Goal: Check status: Check status

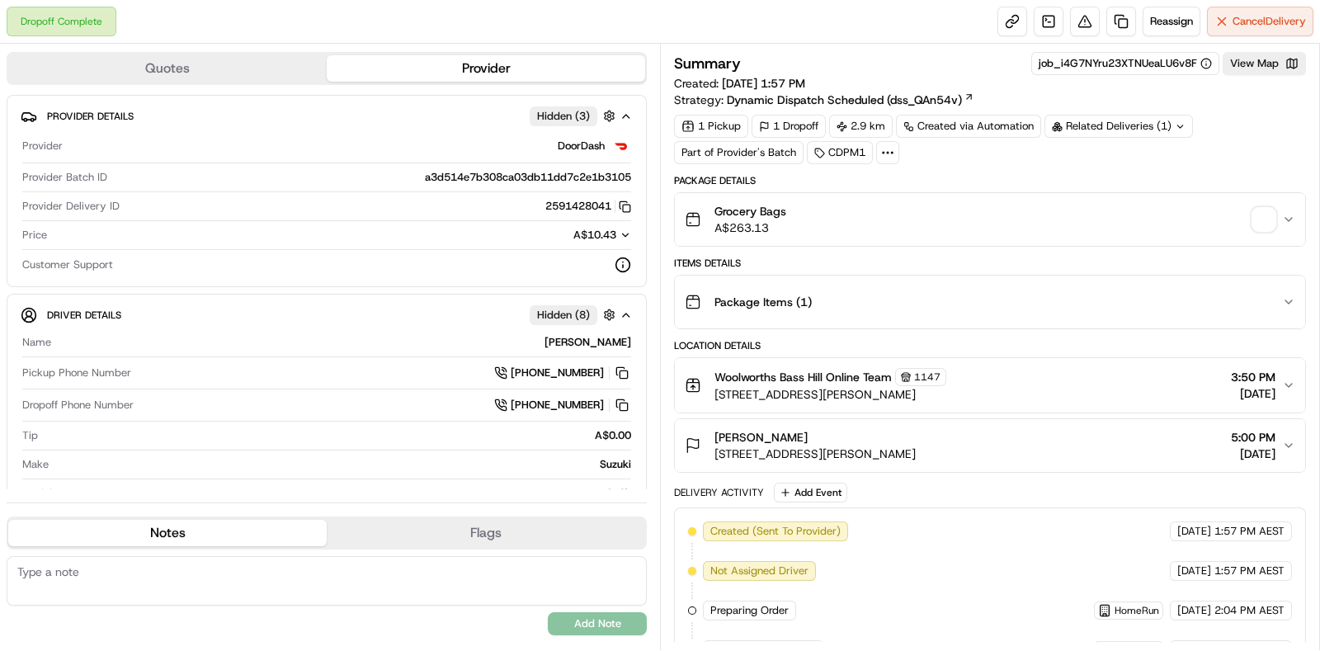
click at [1271, 212] on span "button" at bounding box center [1264, 219] width 23 height 23
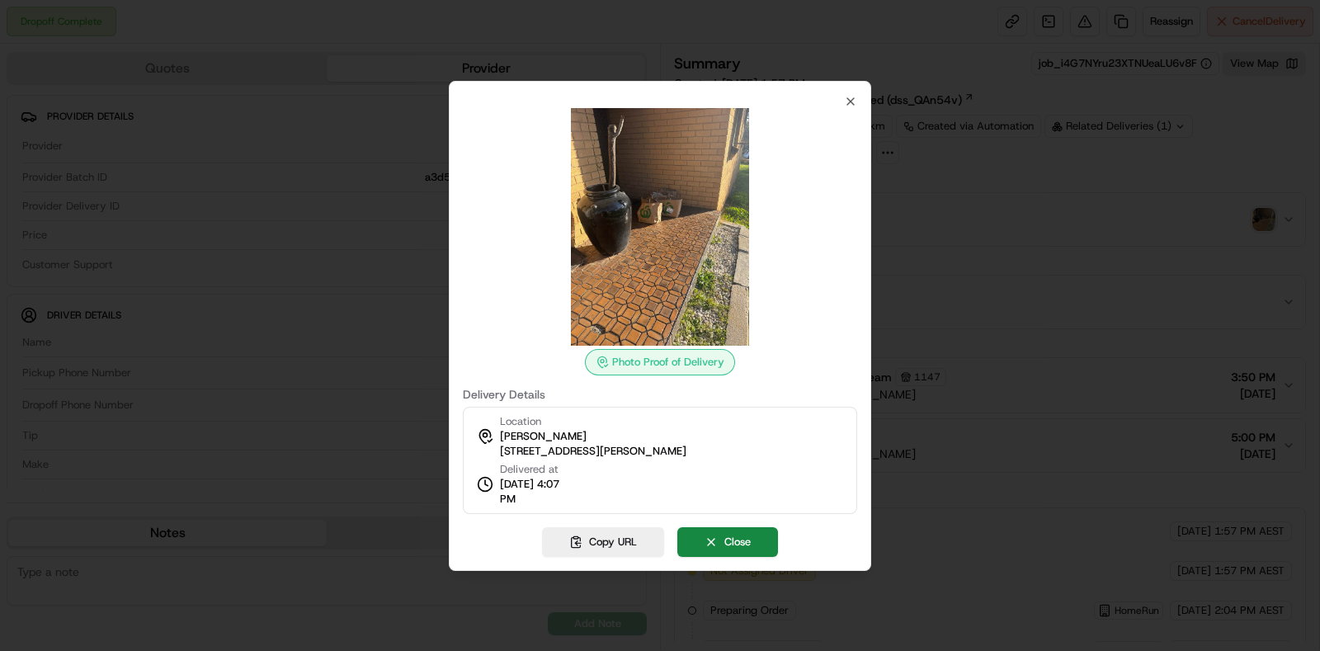
click at [1003, 273] on div at bounding box center [660, 325] width 1320 height 651
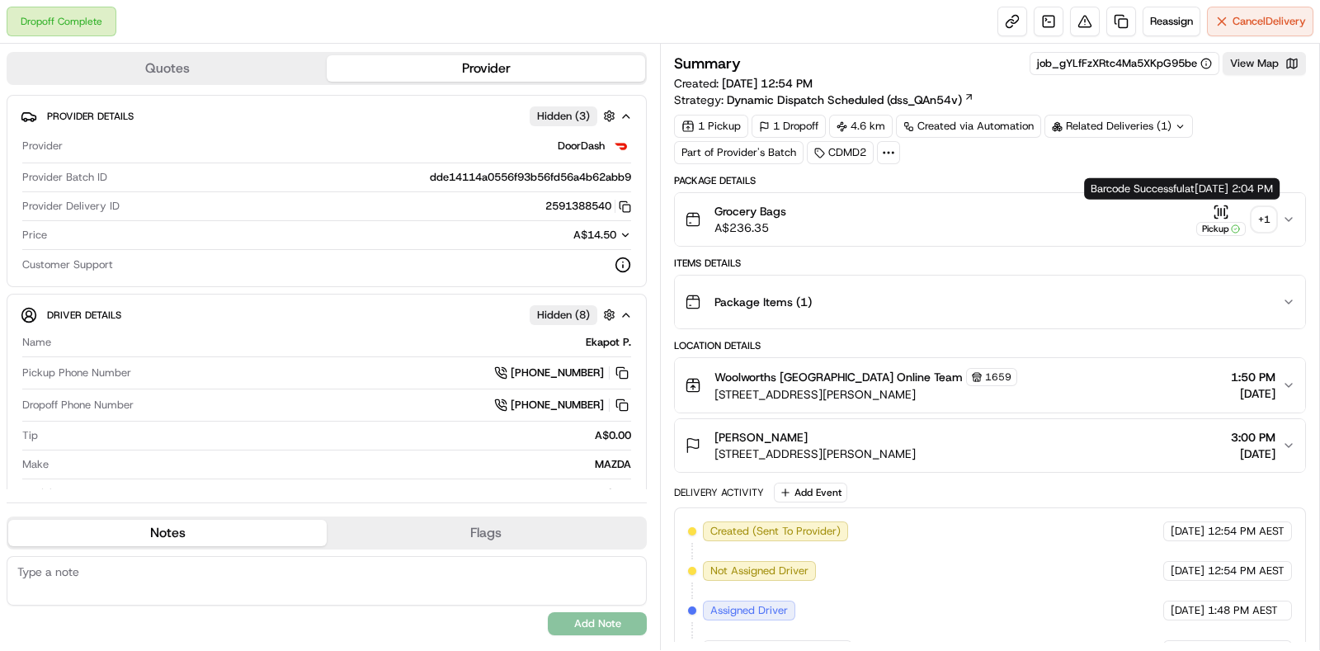
click at [1264, 217] on div "+ 1" at bounding box center [1264, 219] width 23 height 23
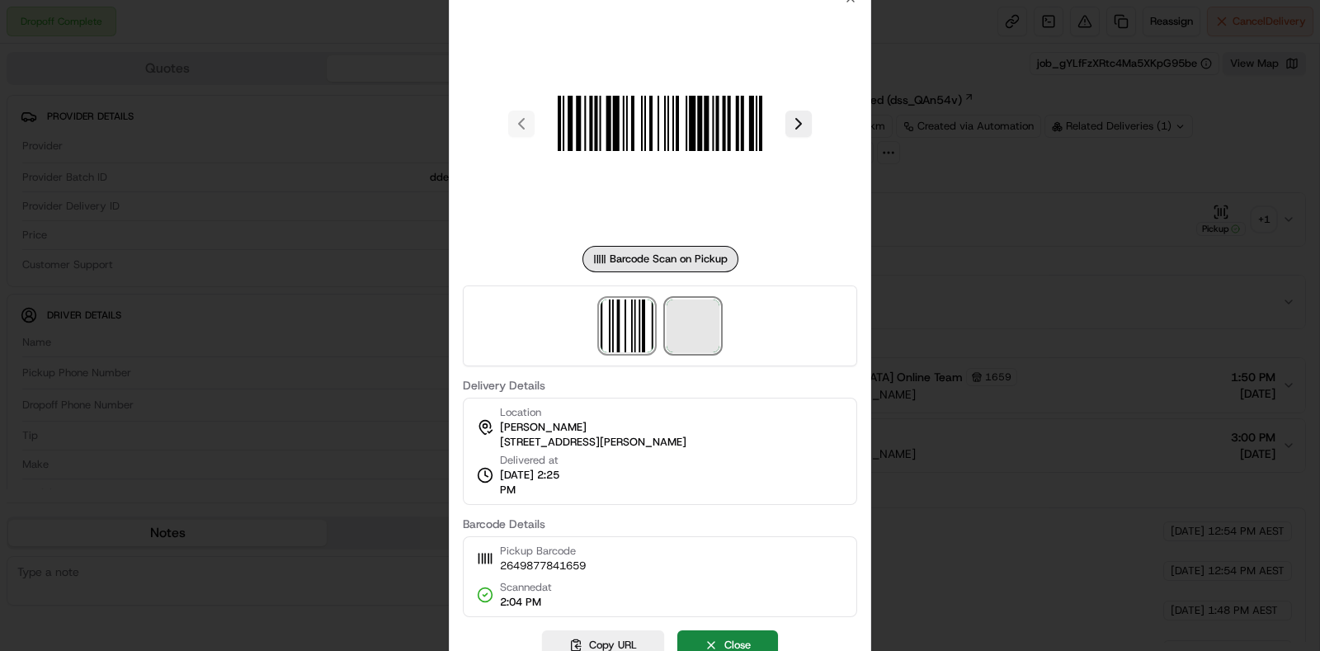
click at [706, 350] on span at bounding box center [693, 326] width 53 height 53
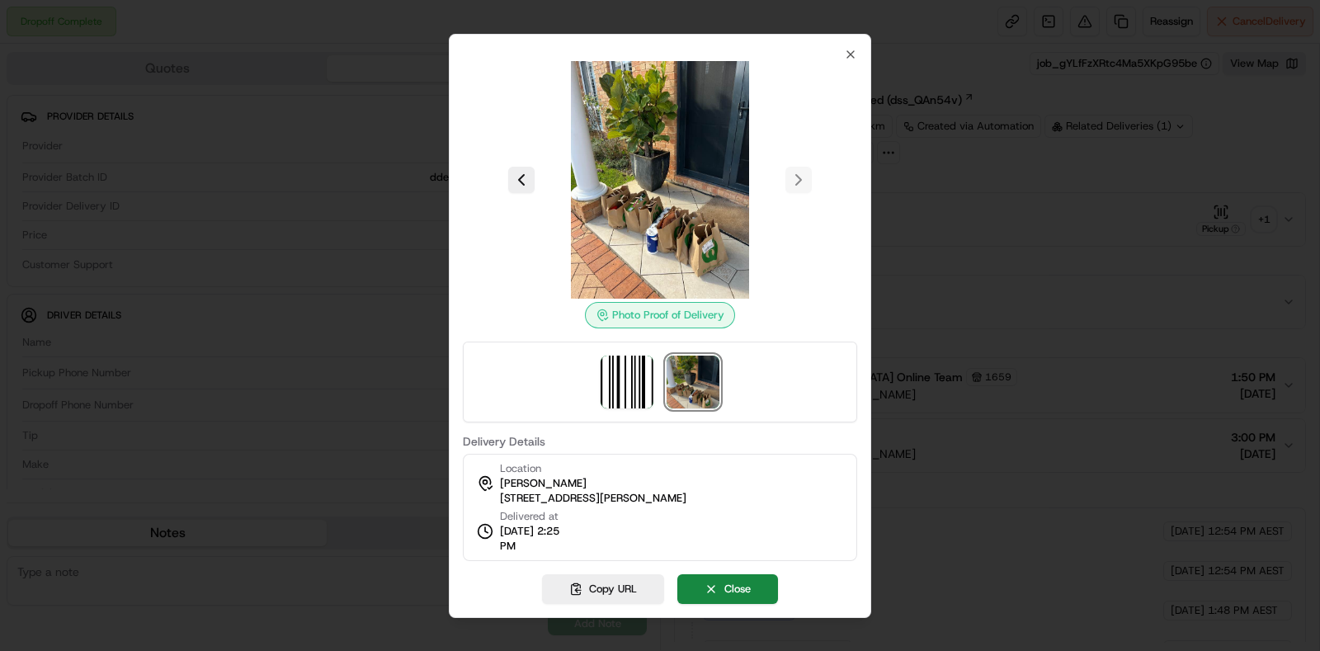
click at [980, 270] on div at bounding box center [660, 325] width 1320 height 651
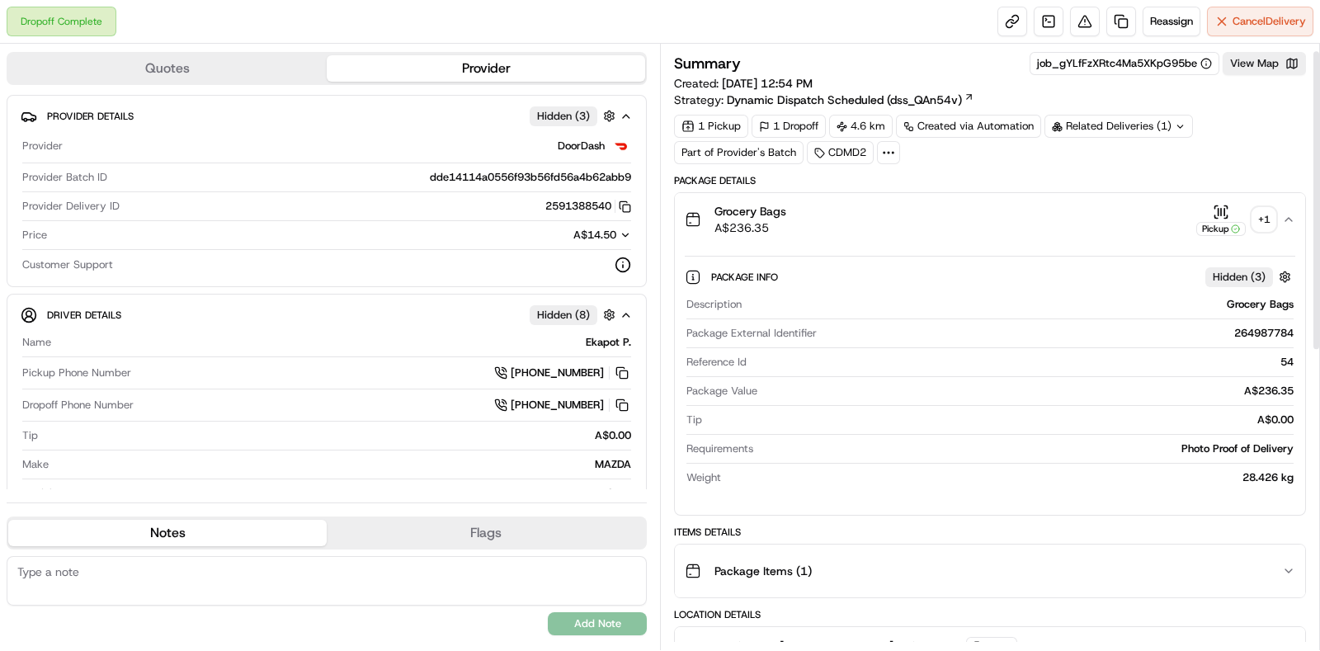
scroll to position [309, 0]
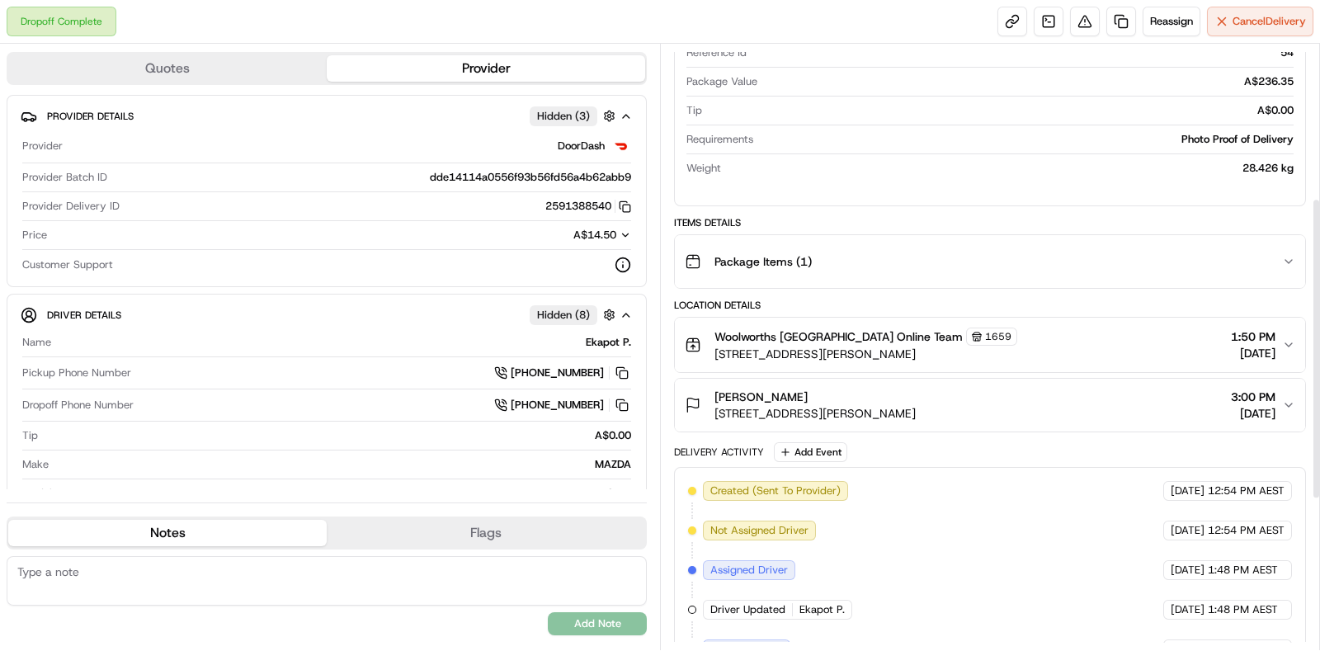
click at [1100, 268] on div "Package Items ( 1 )" at bounding box center [984, 261] width 598 height 33
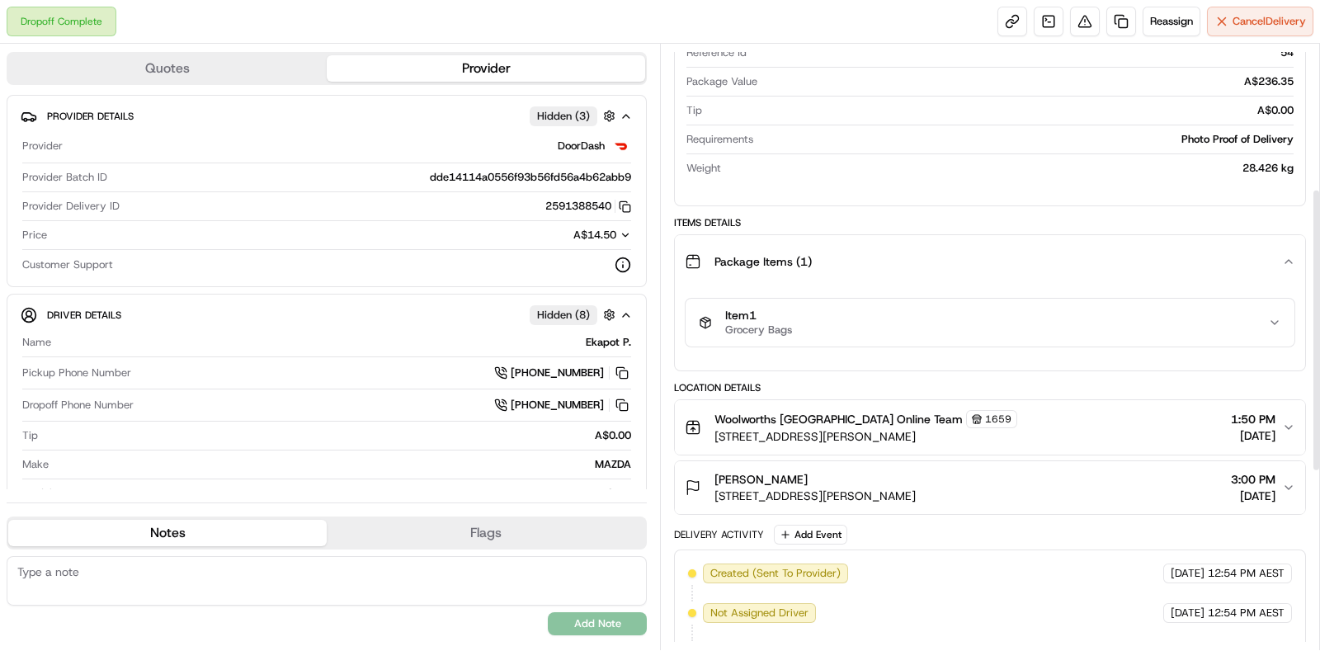
drag, startPoint x: 1102, startPoint y: 282, endPoint x: 1102, endPoint y: 339, distance: 56.9
click at [1102, 339] on button "Item 1 Grocery Bags" at bounding box center [990, 323] width 609 height 48
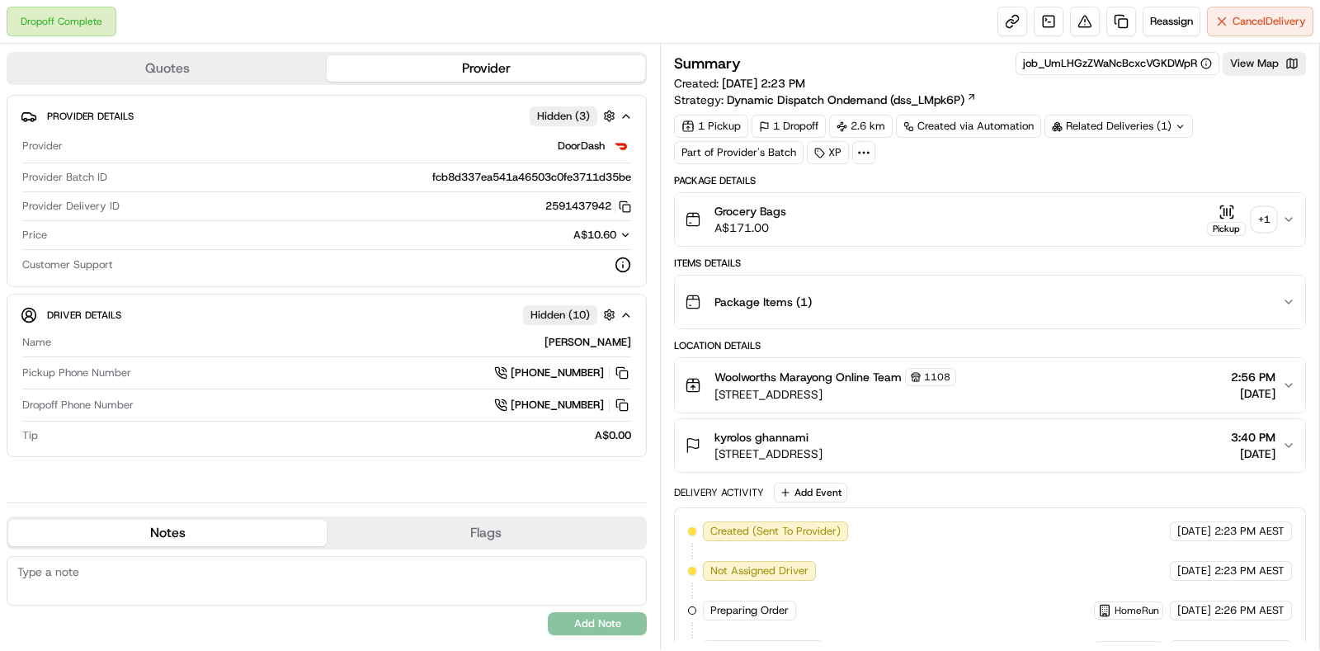
click at [1267, 220] on div "+ 1" at bounding box center [1264, 219] width 23 height 23
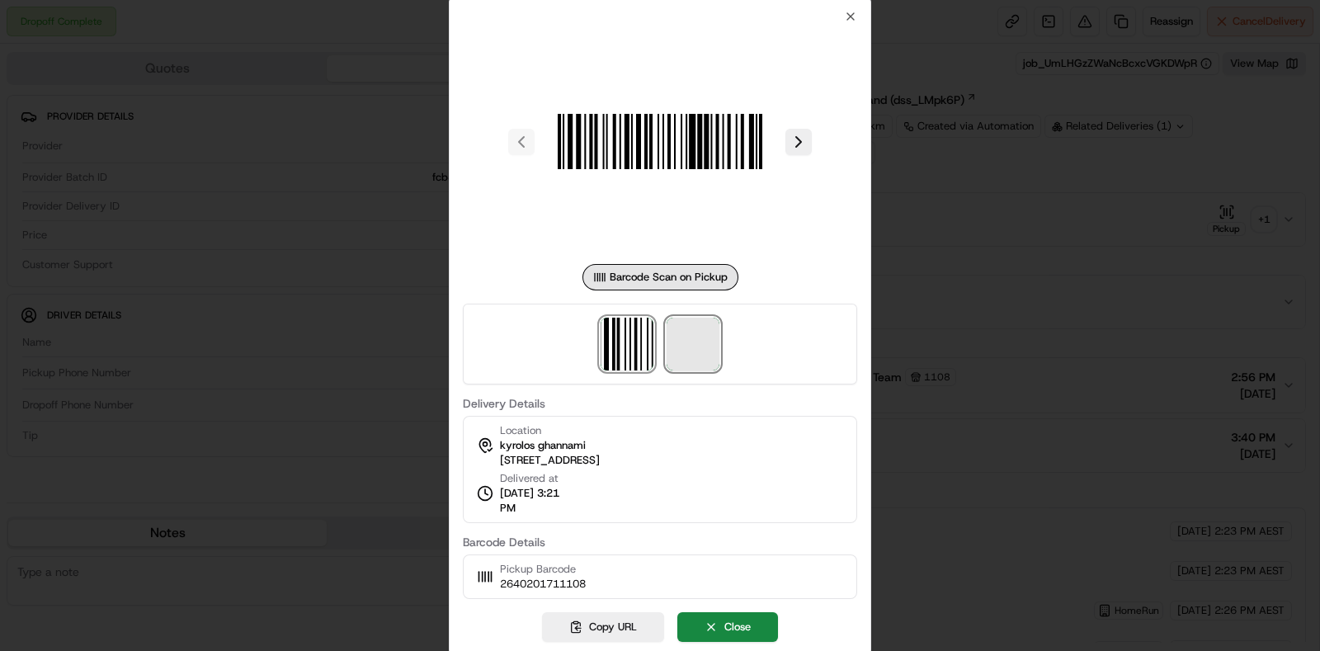
click at [710, 342] on span at bounding box center [693, 344] width 53 height 53
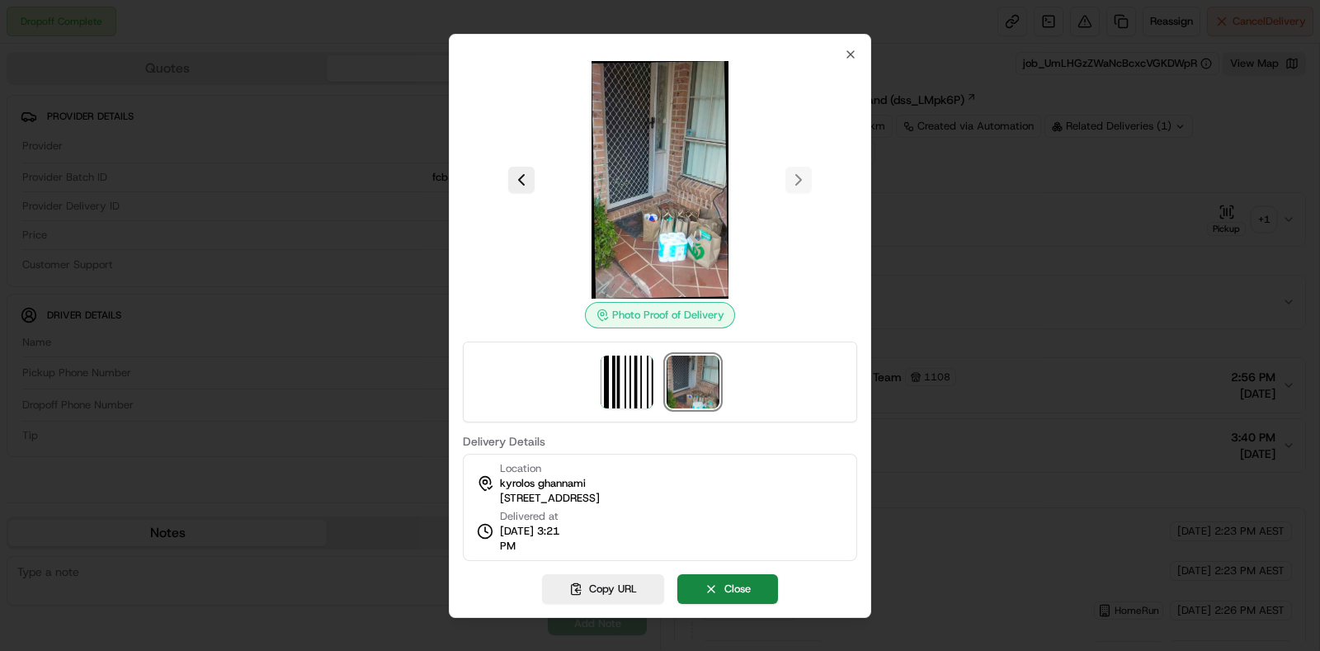
click at [1011, 301] on div at bounding box center [660, 325] width 1320 height 651
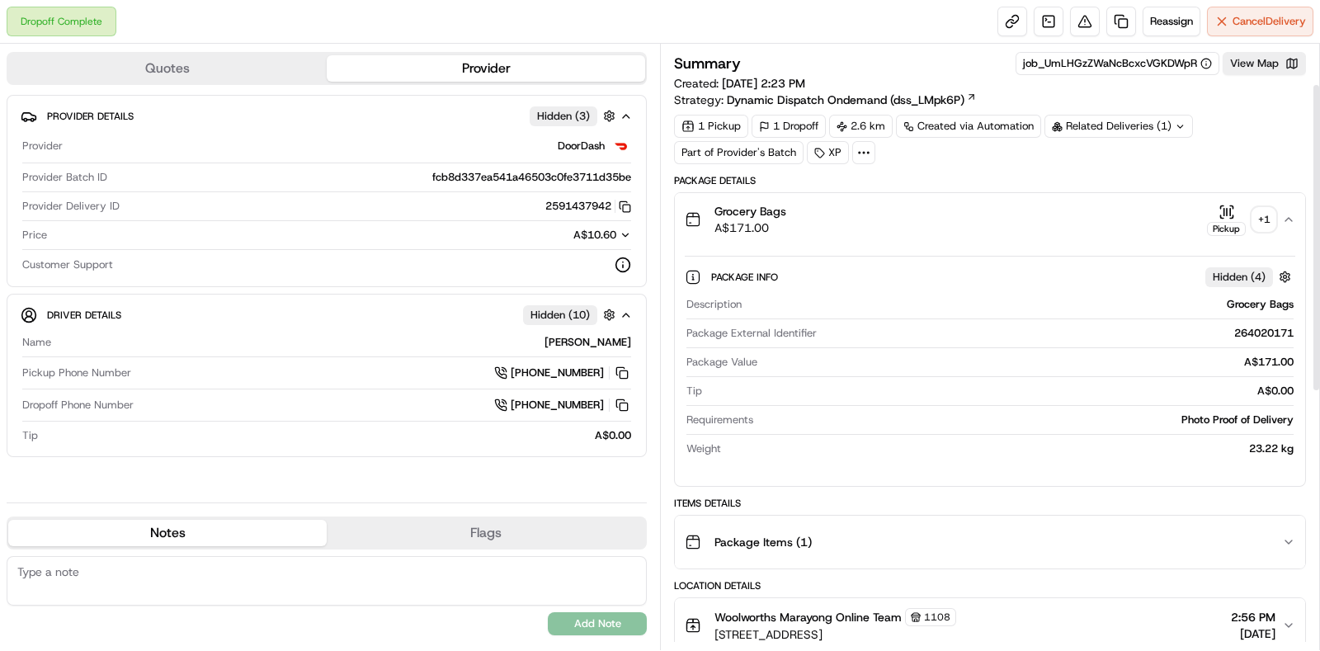
scroll to position [205, 0]
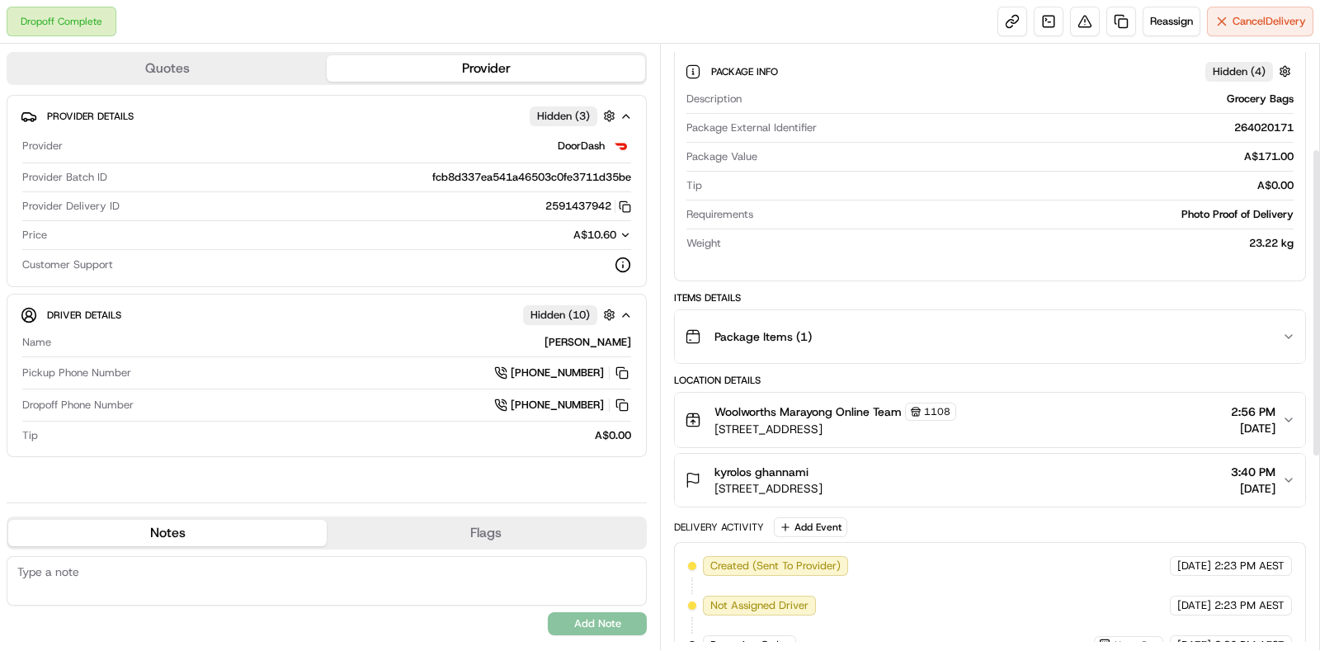
click at [1074, 342] on div "Package Items ( 1 )" at bounding box center [984, 336] width 598 height 33
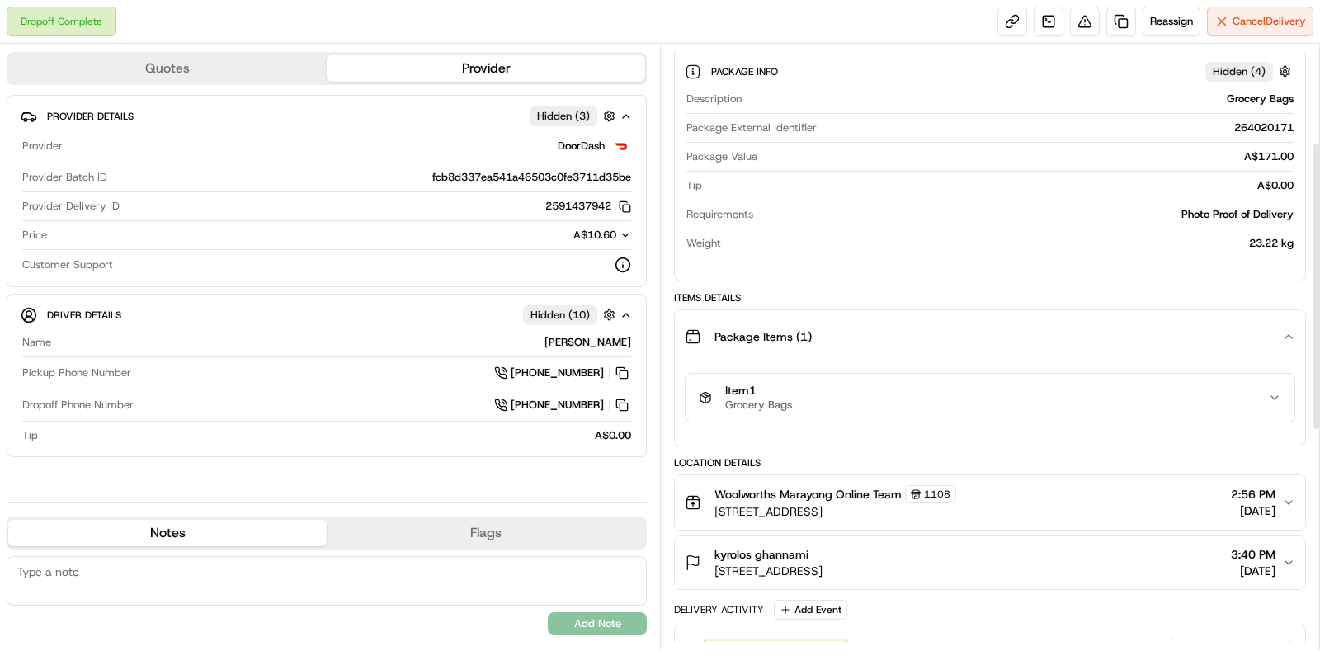
click at [1048, 398] on div "Item 1 Grocery Bags" at bounding box center [983, 398] width 569 height 28
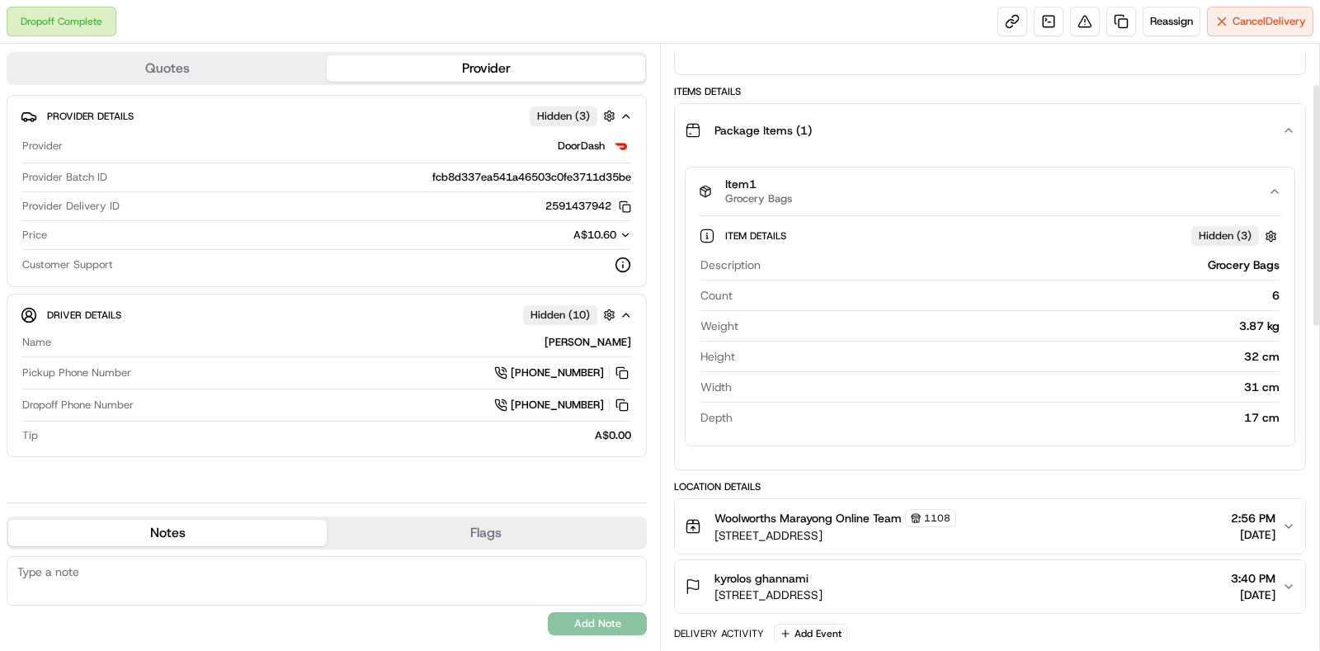
scroll to position [0, 0]
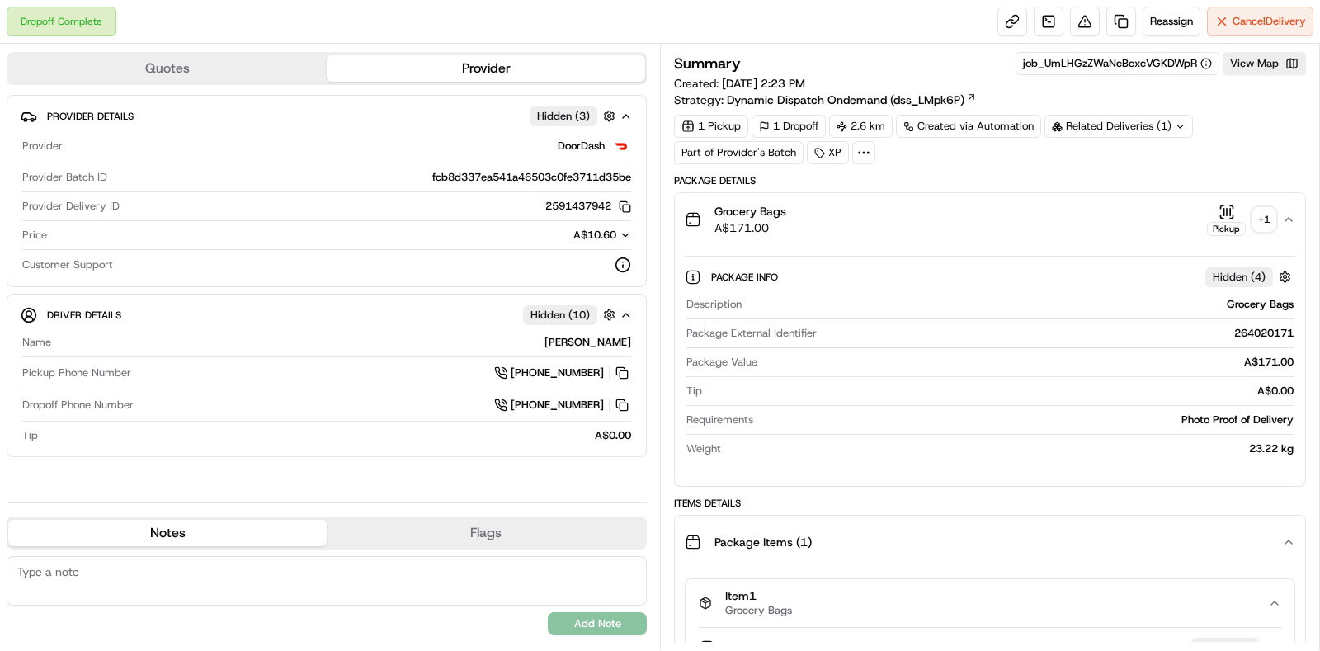
click at [1252, 210] on button "Pickup + 1" at bounding box center [1241, 220] width 68 height 32
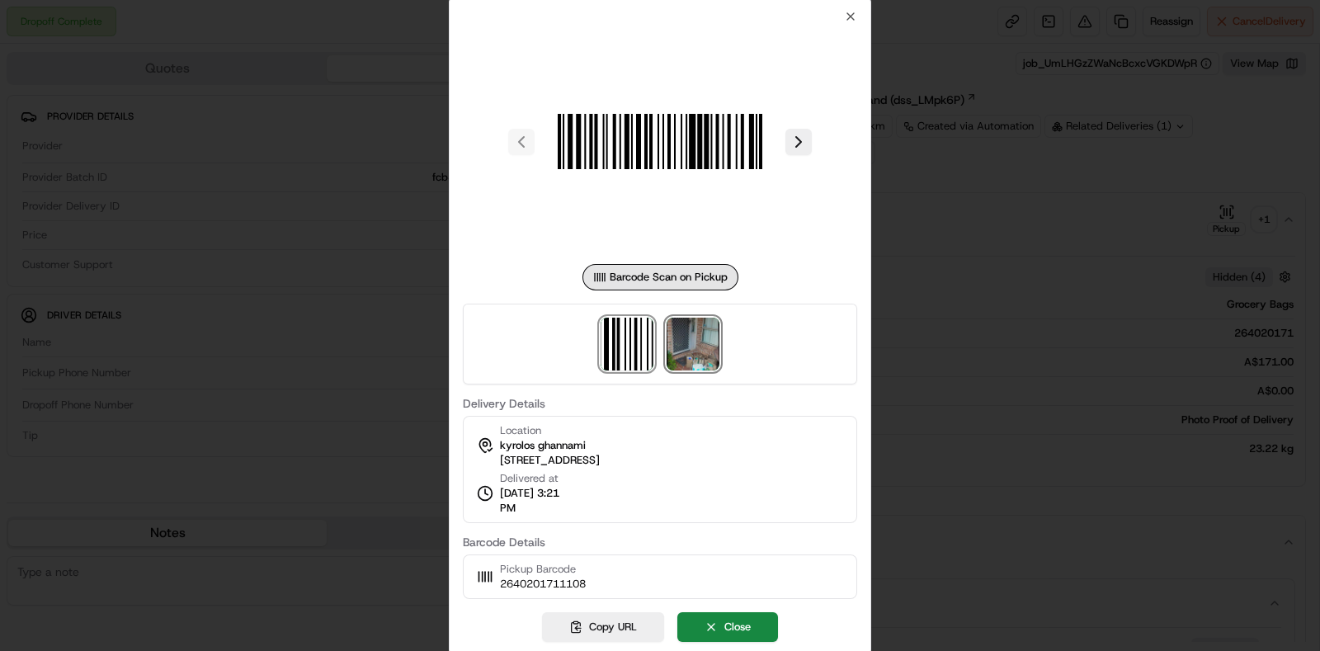
click at [701, 344] on img at bounding box center [693, 344] width 53 height 53
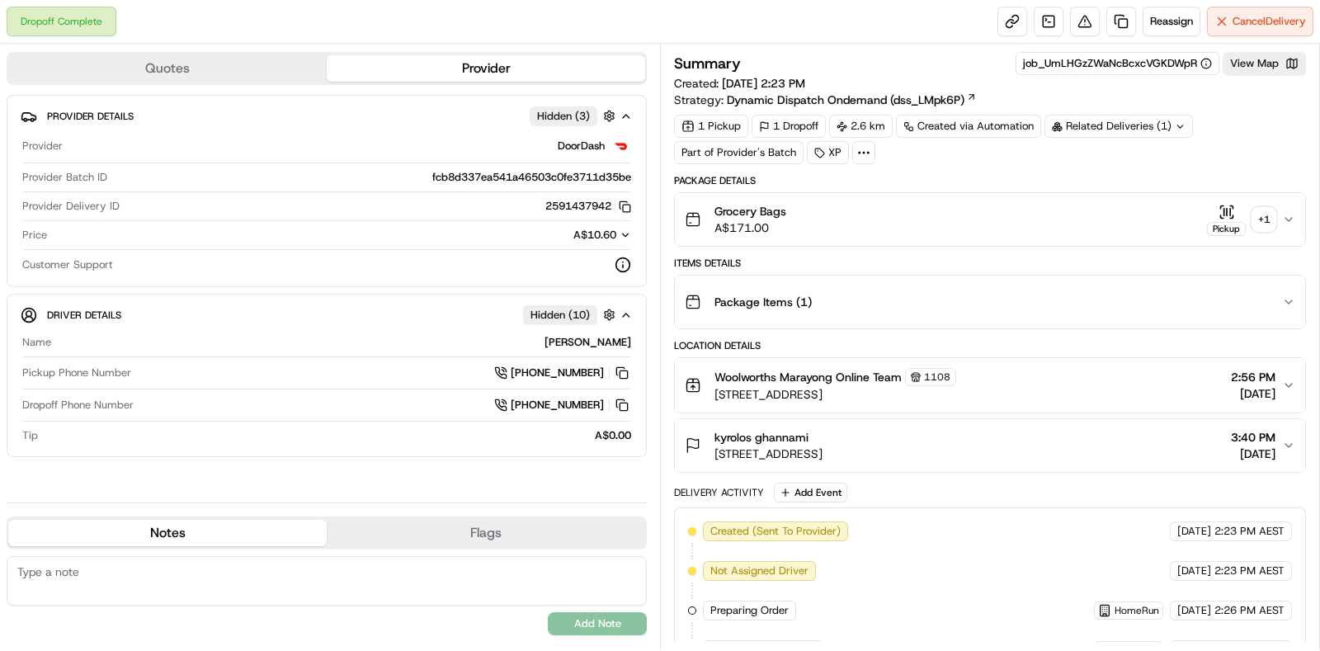
click at [1272, 220] on div "+ 1" at bounding box center [1264, 219] width 23 height 23
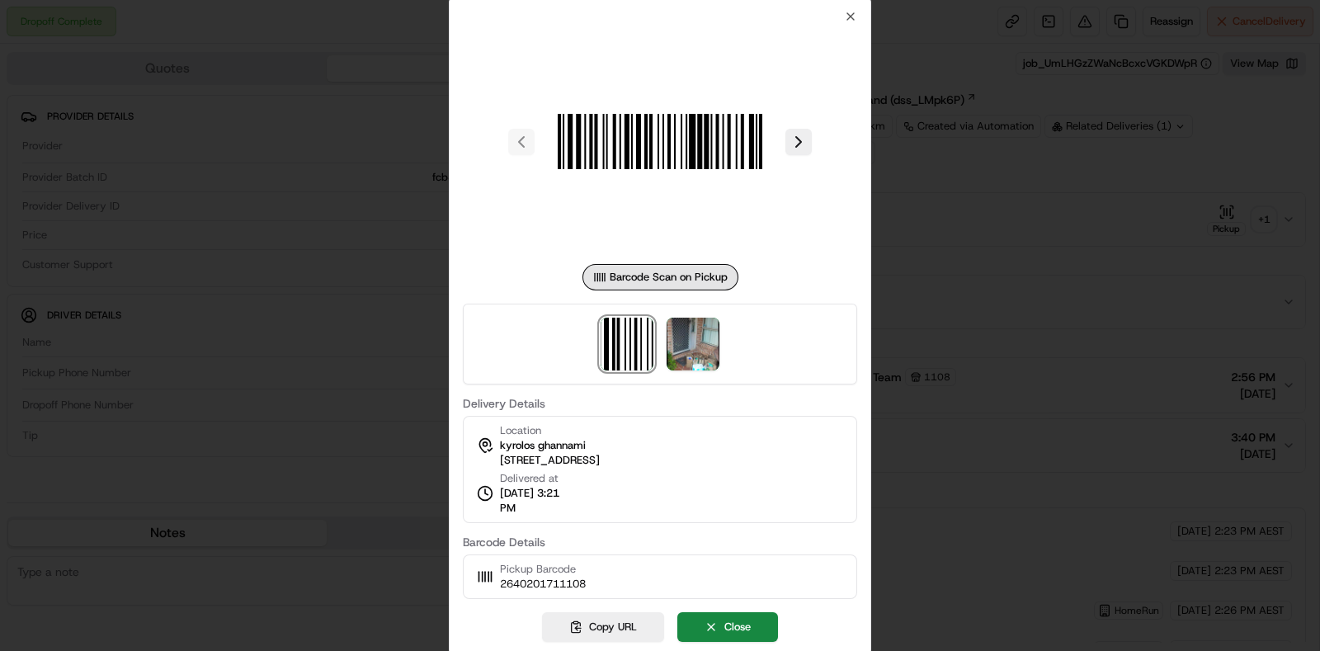
click at [721, 336] on div at bounding box center [660, 344] width 394 height 81
click at [697, 335] on img at bounding box center [693, 344] width 53 height 53
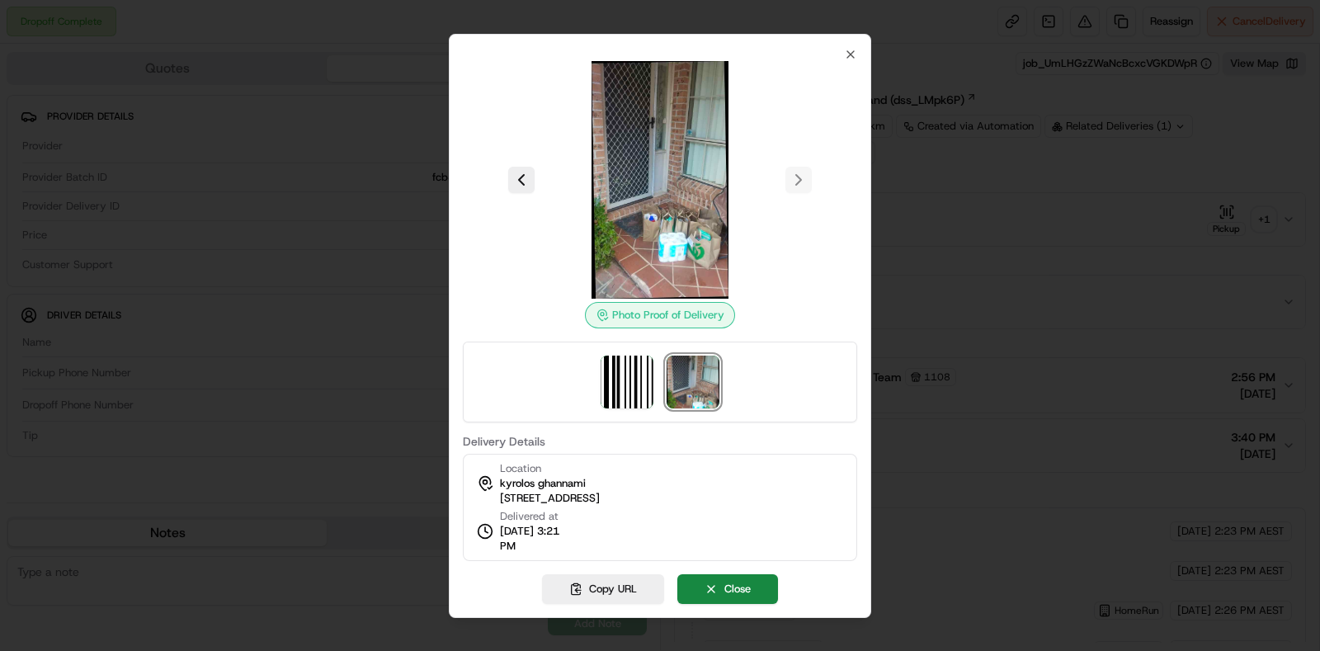
click at [1184, 343] on div at bounding box center [660, 325] width 1320 height 651
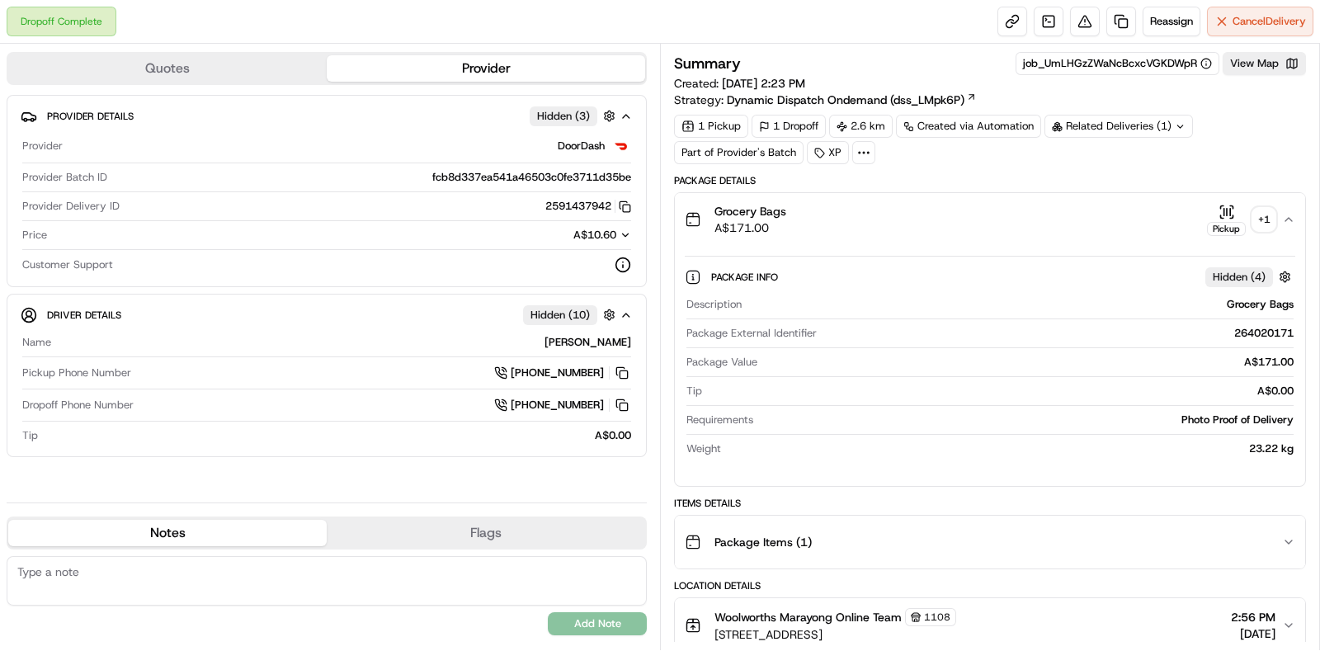
drag, startPoint x: 1093, startPoint y: 465, endPoint x: 1094, endPoint y: 510, distance: 45.4
click at [1093, 467] on div "Package Info Hidden ( 4 ) Description Grocery Bags Package External Identifier …" at bounding box center [990, 359] width 631 height 227
click at [1089, 522] on button "Package Items ( 1 )" at bounding box center [990, 542] width 631 height 53
click at [1057, 592] on div "Item 1 Grocery Bags" at bounding box center [983, 603] width 569 height 28
click at [1057, 593] on div "Item 1 Grocery Bags" at bounding box center [983, 603] width 569 height 28
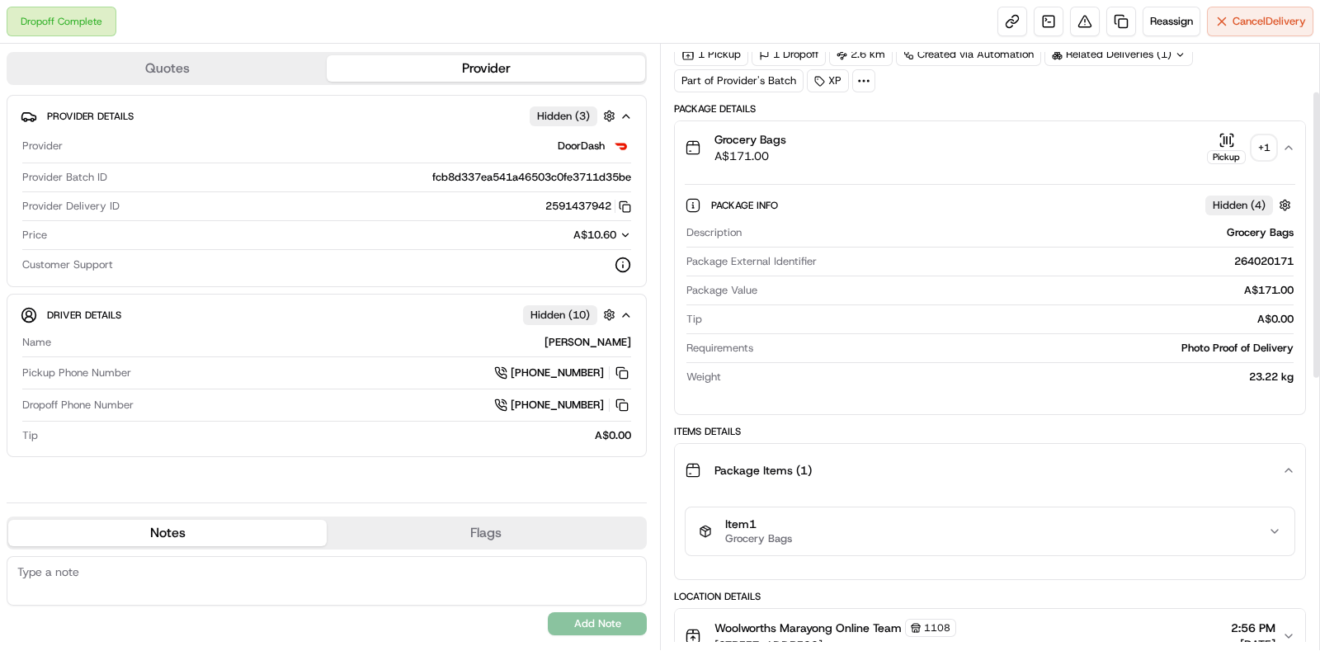
scroll to position [102, 0]
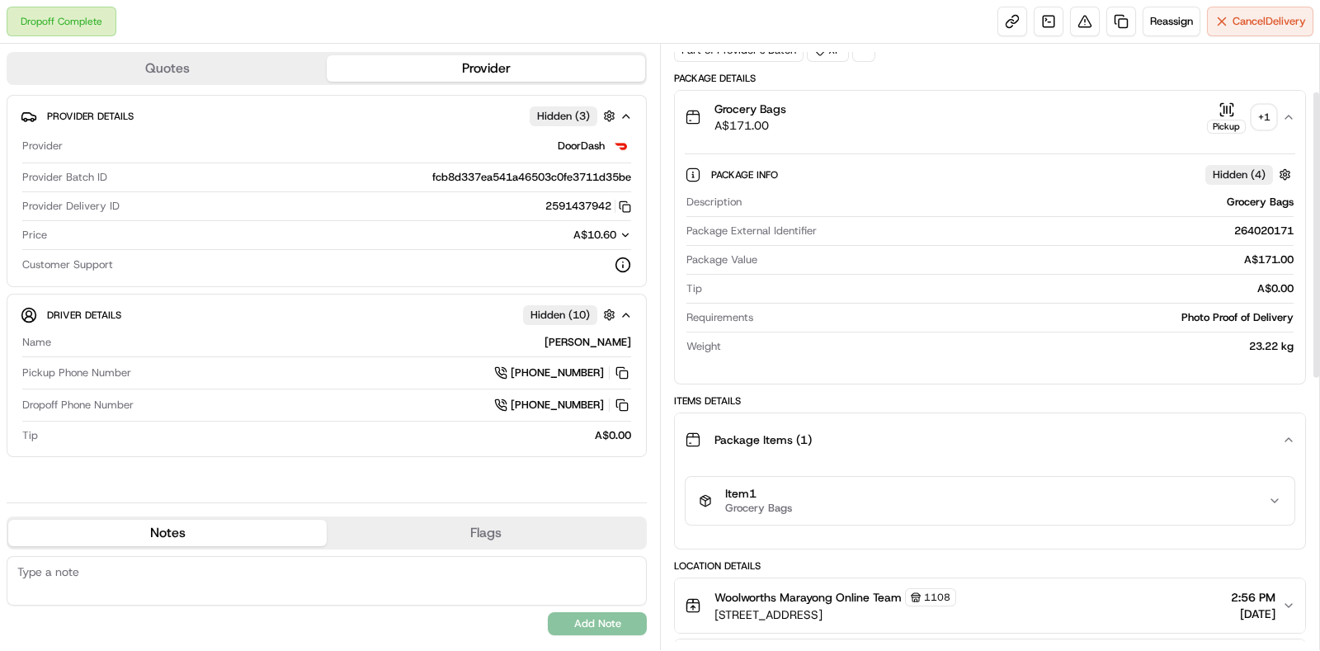
click at [1066, 461] on button "Package Items ( 1 )" at bounding box center [990, 439] width 631 height 53
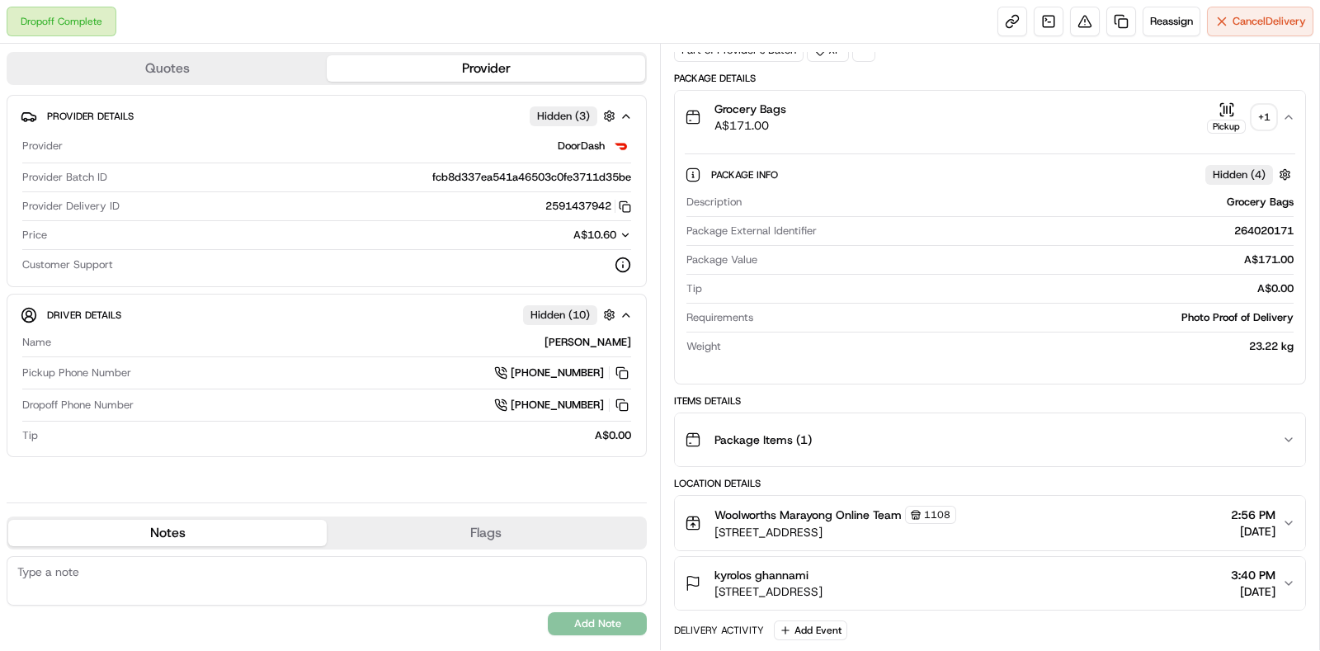
click at [1056, 457] on button "Package Items ( 1 )" at bounding box center [990, 439] width 631 height 53
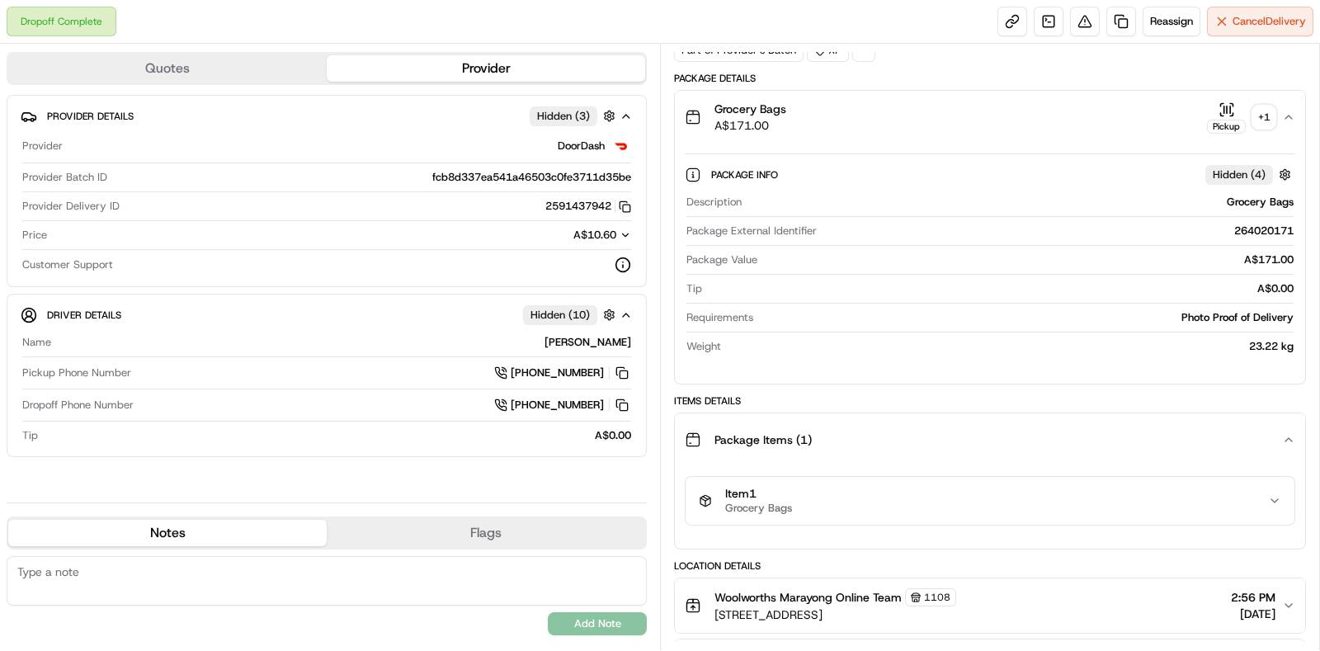
click at [1055, 497] on div "Item 1 Grocery Bags" at bounding box center [983, 501] width 569 height 28
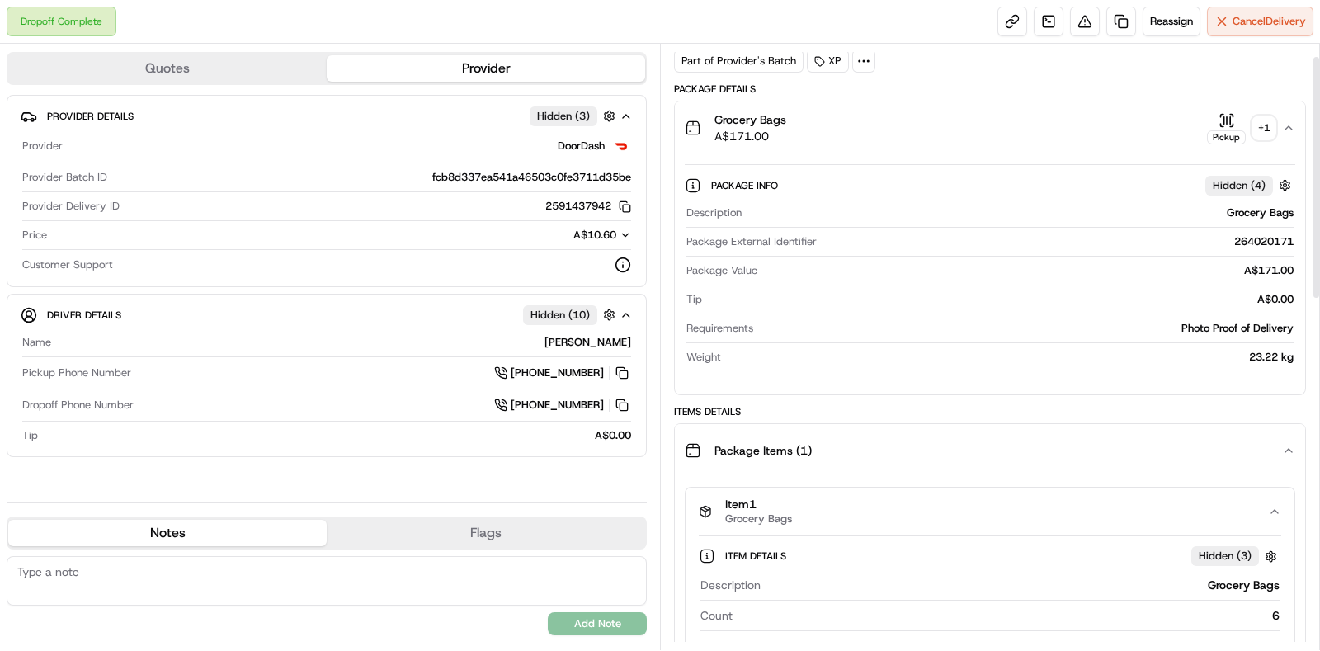
scroll to position [0, 0]
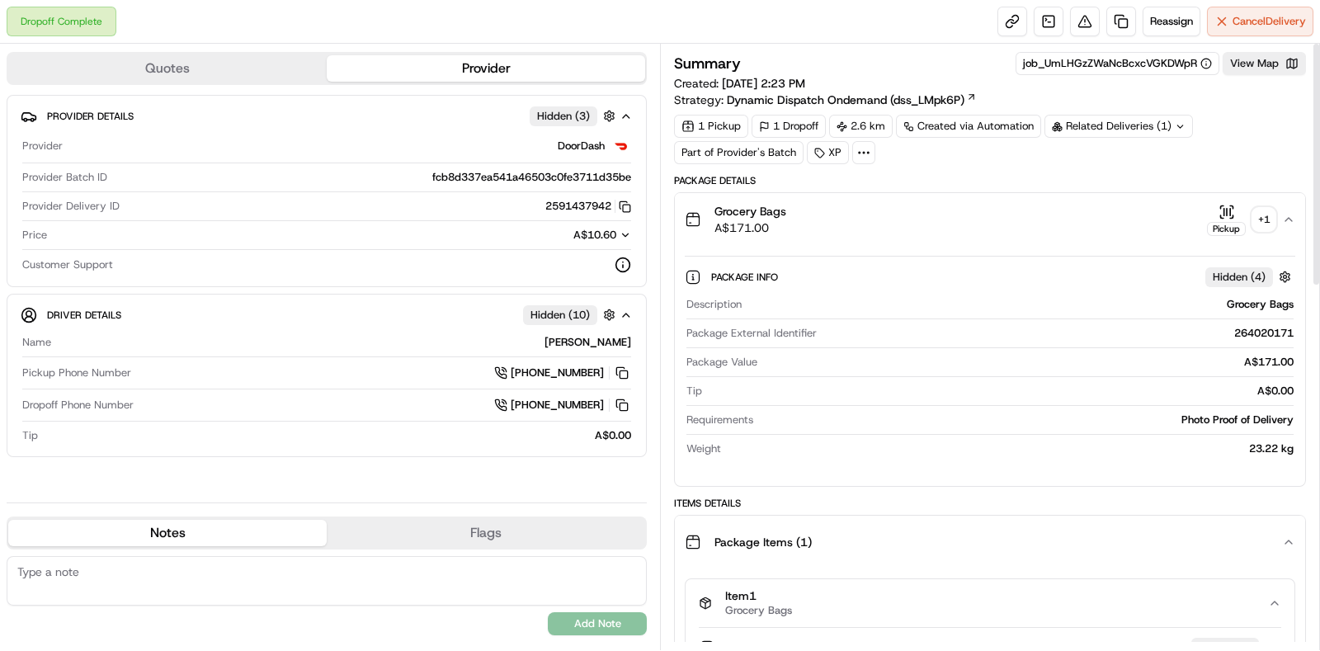
click at [1268, 215] on div "+ 1" at bounding box center [1264, 219] width 23 height 23
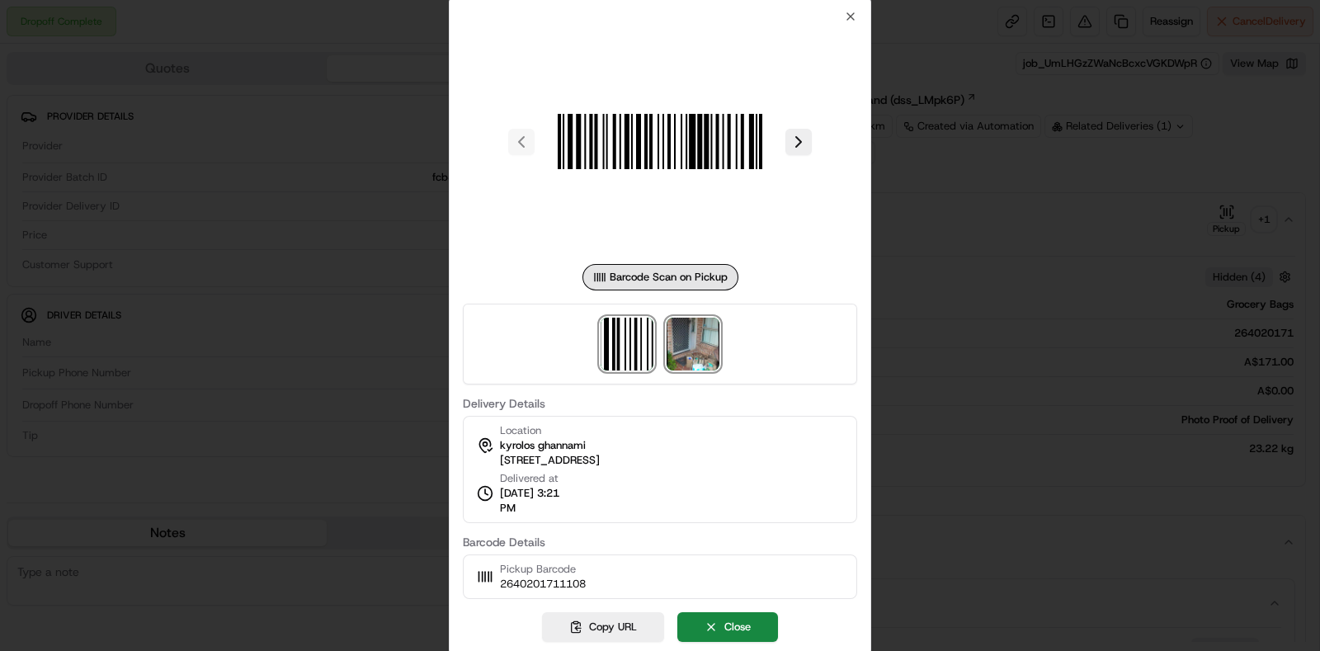
drag, startPoint x: 708, startPoint y: 342, endPoint x: 722, endPoint y: 342, distance: 14.1
click at [710, 341] on img at bounding box center [693, 344] width 53 height 53
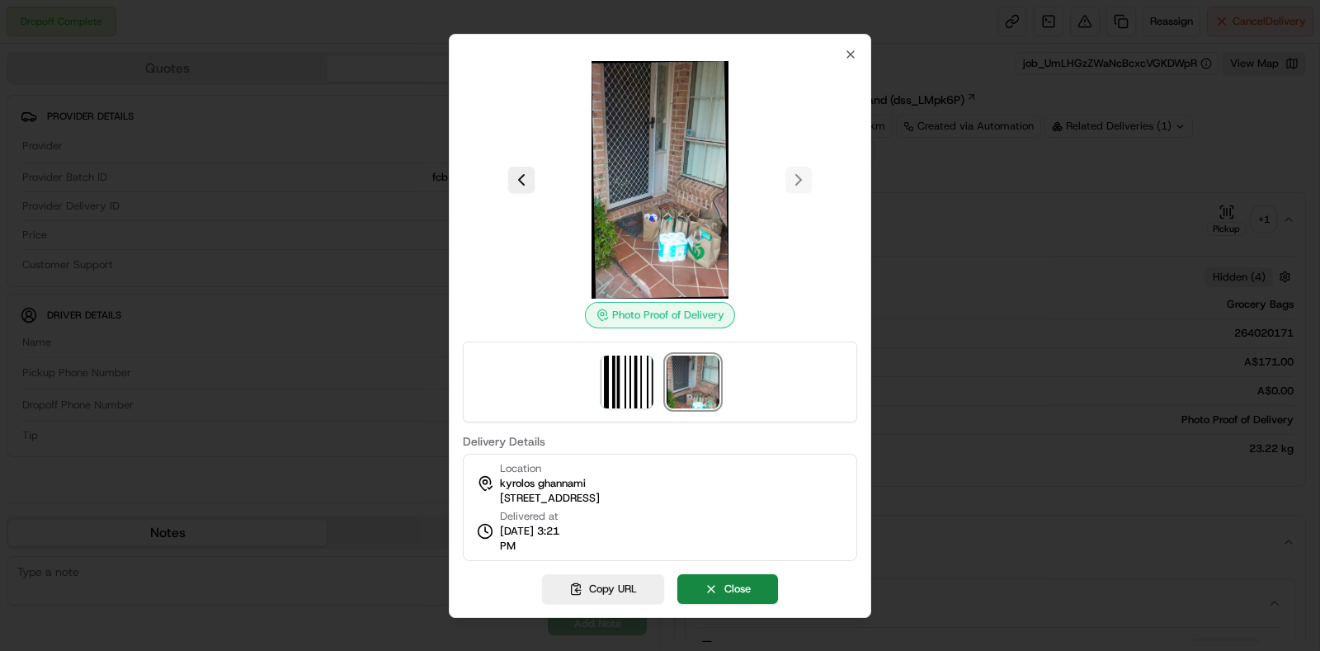
click at [1001, 300] on div at bounding box center [660, 325] width 1320 height 651
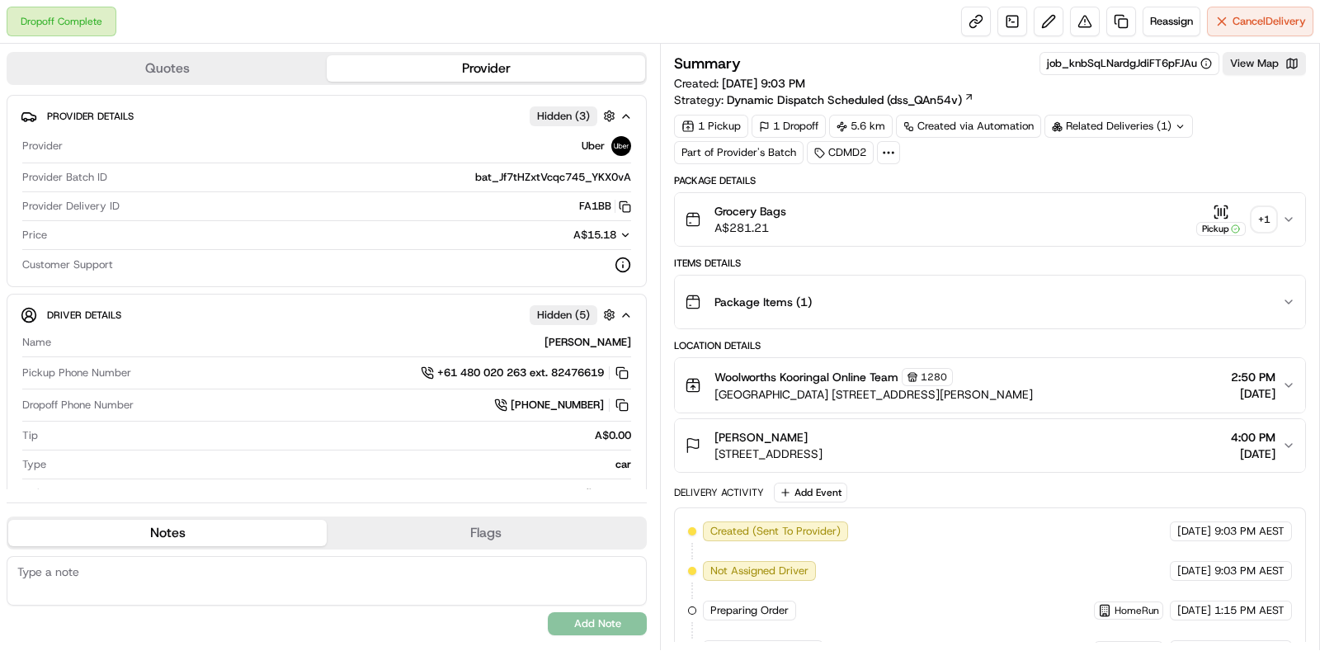
click at [1266, 230] on button "Pickup + 1" at bounding box center [1236, 220] width 79 height 32
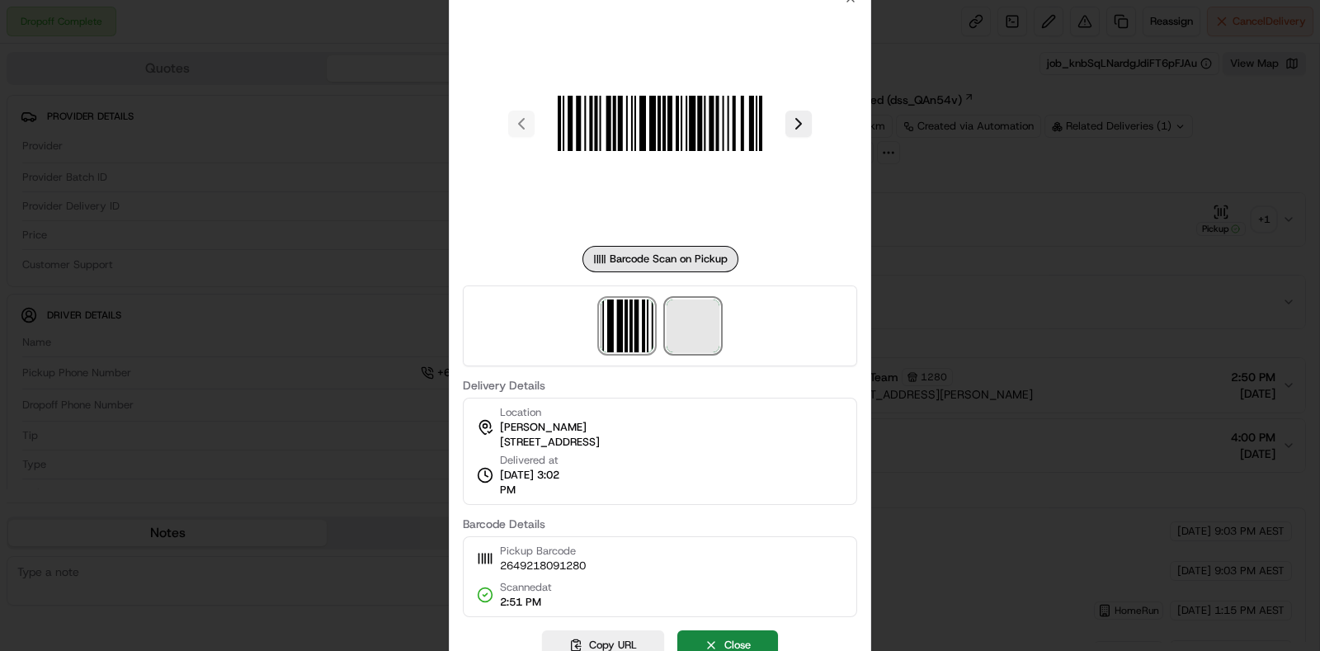
click at [697, 332] on span at bounding box center [693, 326] width 53 height 53
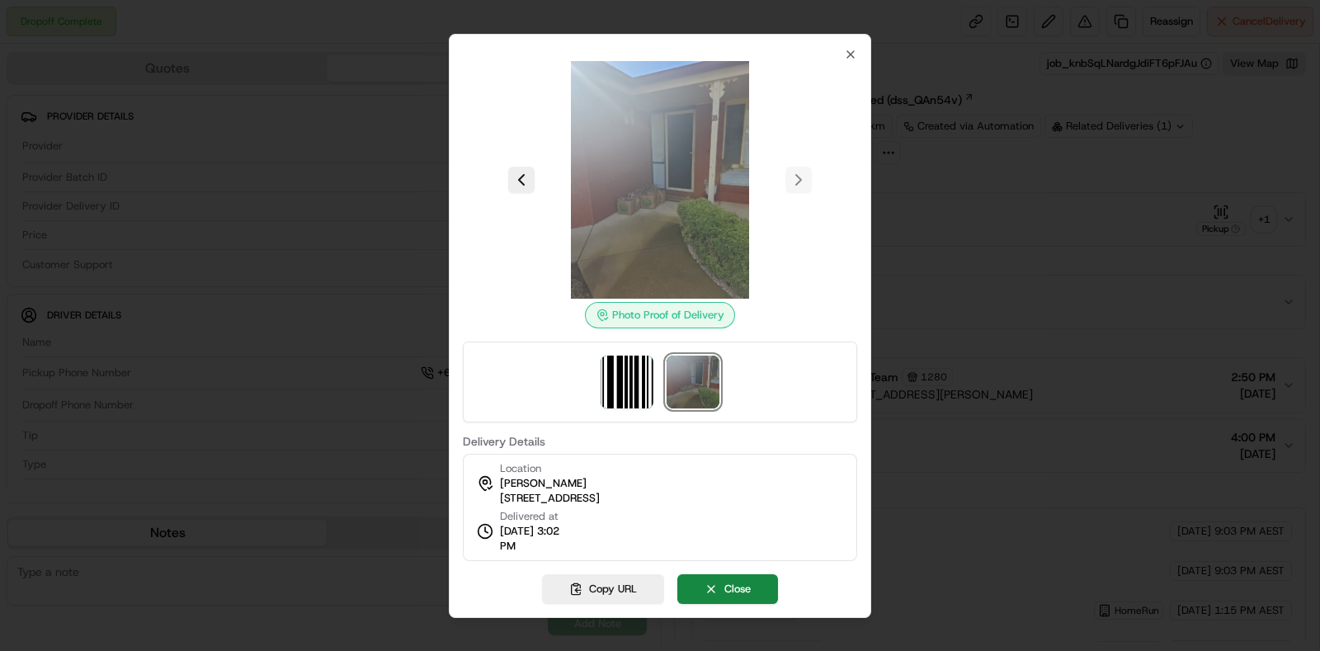
click at [1024, 203] on div at bounding box center [660, 325] width 1320 height 651
